Goal: Task Accomplishment & Management: Complete application form

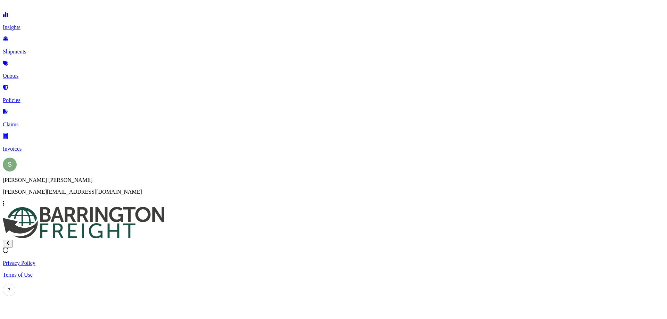
select select "2025"
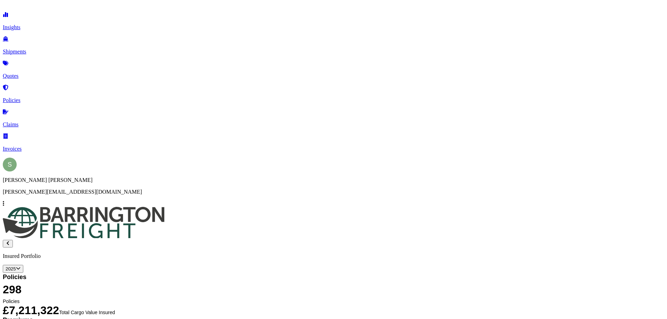
click at [34, 73] on p "Quotes" at bounding box center [334, 76] width 662 height 6
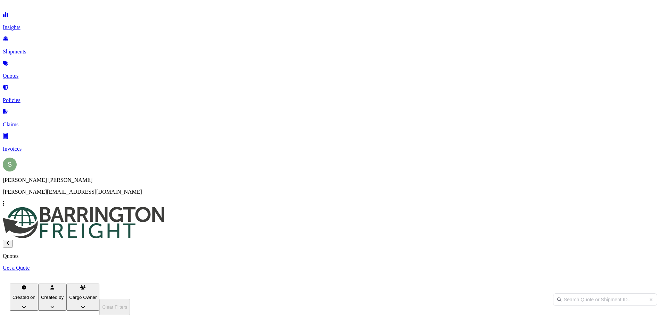
scroll to position [51, 0]
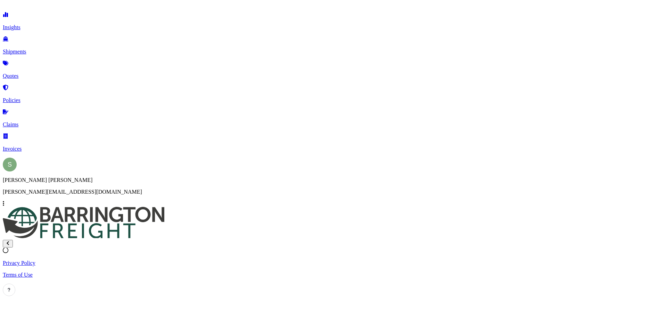
select select "Road"
select select "Sea"
select select "Road"
select select "2"
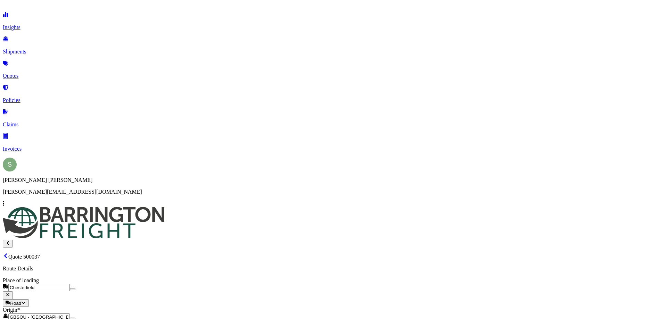
drag, startPoint x: 263, startPoint y: 165, endPoint x: 240, endPoint y: 168, distance: 23.5
type input "25830"
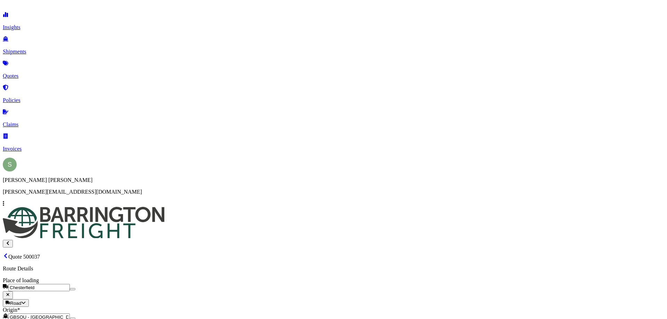
select select "Road"
select select "Sea"
select select "Road"
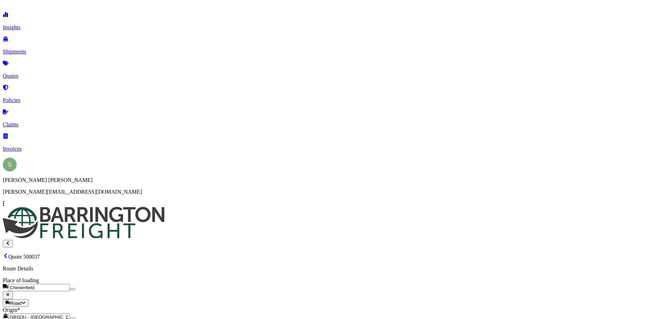
select select "2"
click at [27, 73] on p "Quotes" at bounding box center [334, 76] width 662 height 6
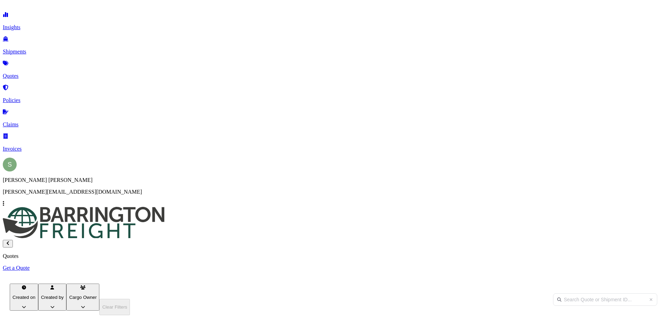
scroll to position [201, 551]
